Goal: Information Seeking & Learning: Find specific fact

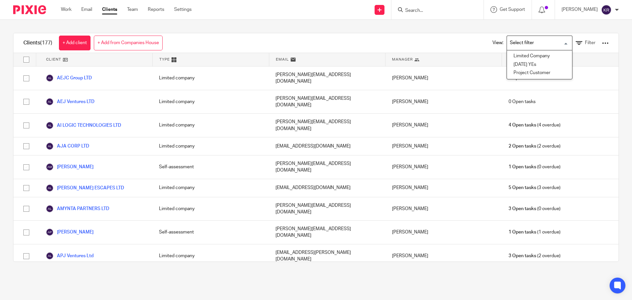
click at [552, 41] on input "Search for option" at bounding box center [537, 43] width 61 height 12
drag, startPoint x: 540, startPoint y: 54, endPoint x: 581, endPoint y: 55, distance: 41.1
click at [581, 55] on div "Clients (177) + Add client + Add from Companies House View: Loading... Limited …" at bounding box center [315, 147] width 605 height 229
click at [575, 43] on icon at bounding box center [578, 43] width 7 height 7
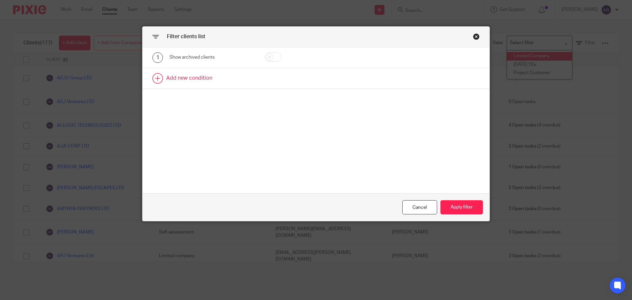
click at [158, 78] on link at bounding box center [315, 78] width 347 height 20
click at [195, 81] on div "Field" at bounding box center [207, 80] width 64 height 14
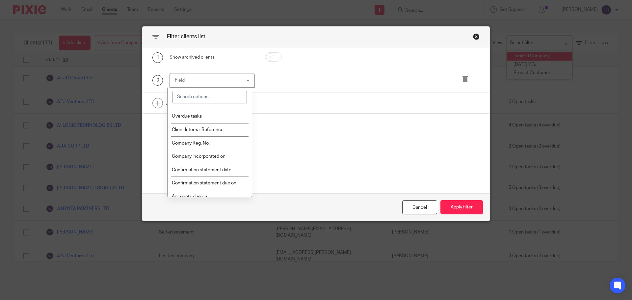
scroll to position [66, 0]
click at [238, 181] on li "Confirmation statement due on" at bounding box center [209, 180] width 85 height 13
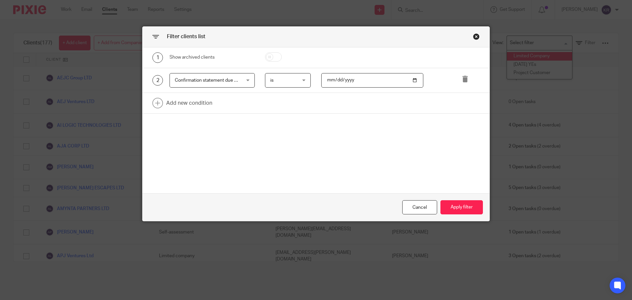
click at [353, 80] on input "date" at bounding box center [372, 80] width 102 height 15
click at [301, 80] on div "is is" at bounding box center [288, 80] width 46 height 15
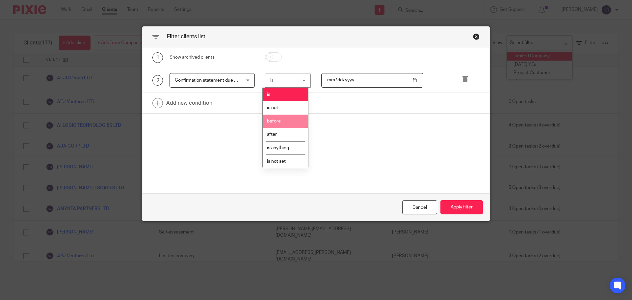
click at [290, 121] on li "before" at bounding box center [285, 121] width 45 height 13
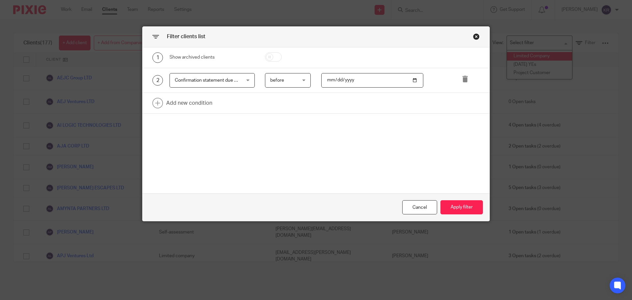
click at [343, 81] on input "date" at bounding box center [372, 80] width 102 height 15
drag, startPoint x: 409, startPoint y: 80, endPoint x: 414, endPoint y: 83, distance: 6.5
click at [414, 83] on input "date" at bounding box center [372, 80] width 102 height 15
click at [413, 81] on input "date" at bounding box center [372, 80] width 102 height 15
type input "[DATE]"
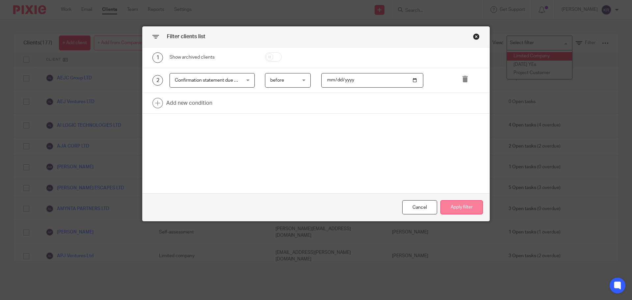
click at [460, 205] on button "Apply filter" at bounding box center [461, 207] width 42 height 14
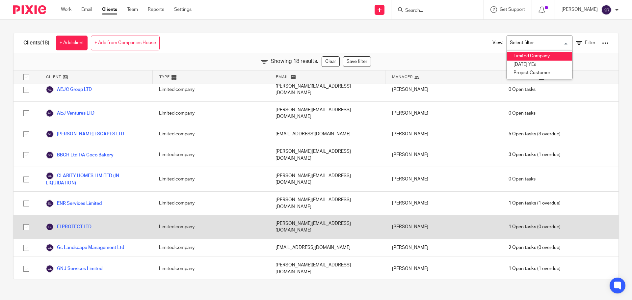
scroll to position [0, 0]
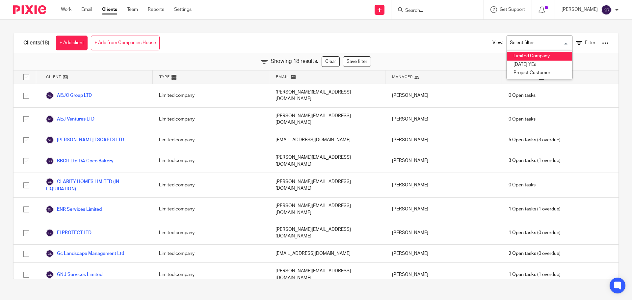
click at [585, 57] on div "Showing 18 results. Clear Save filter" at bounding box center [315, 61] width 605 height 17
click at [602, 42] on div at bounding box center [605, 43] width 7 height 7
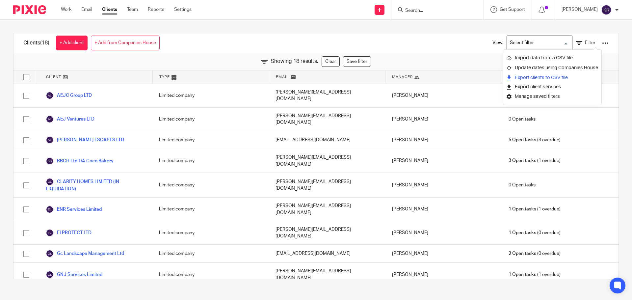
click at [561, 76] on link "Export clients to CSV file" at bounding box center [551, 78] width 91 height 10
click at [620, 85] on div "Clients (18) + Add client + Add from Companies House View: Loading... Limited C…" at bounding box center [316, 156] width 632 height 272
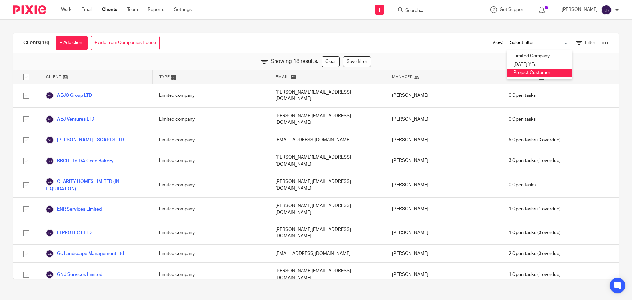
click at [414, 42] on div "Clients (18) + Add client + Add from Companies House View: Loading... Limited C…" at bounding box center [315, 43] width 605 height 20
click at [420, 30] on div "Clients (18) + Add client + Add from Companies House View: Loading... Limited C…" at bounding box center [316, 156] width 632 height 272
click at [572, 67] on div "Showing 18 results. Clear Save filter" at bounding box center [315, 61] width 605 height 17
click at [434, 10] on input "Search" at bounding box center [433, 11] width 59 height 6
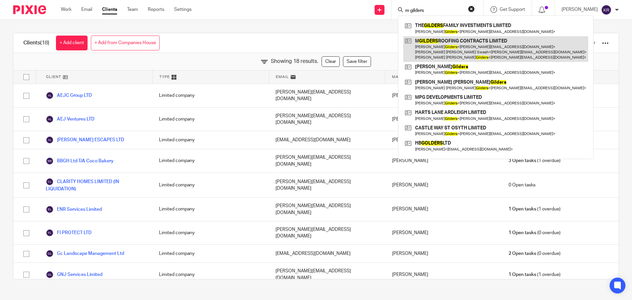
type input "m gilders"
click at [462, 48] on link at bounding box center [495, 49] width 185 height 26
